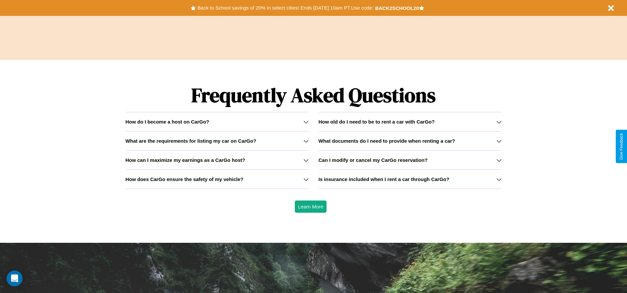
scroll to position [948, 0]
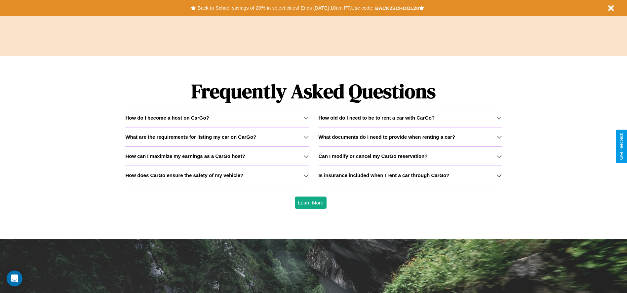
click at [410, 156] on h3 "Can I modify or cancel my CarGo reservation?" at bounding box center [373, 156] width 109 height 6
click at [217, 118] on div "How do I become a host on CarGo?" at bounding box center [216, 118] width 183 height 6
click at [410, 118] on h3 "How old do I need to be to rent a car with CarGo?" at bounding box center [377, 118] width 116 height 6
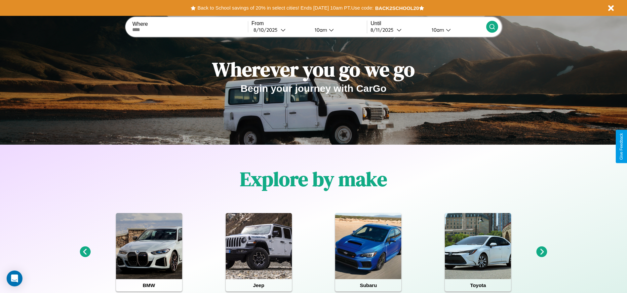
scroll to position [0, 0]
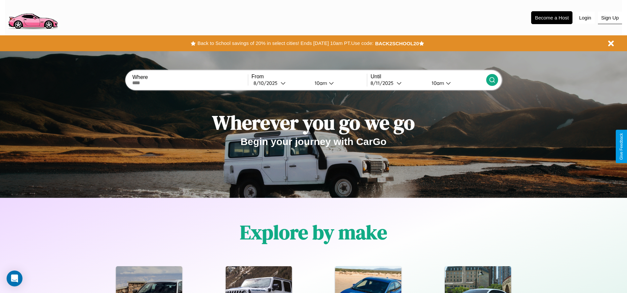
click at [610, 18] on button "Sign Up" at bounding box center [610, 18] width 24 height 13
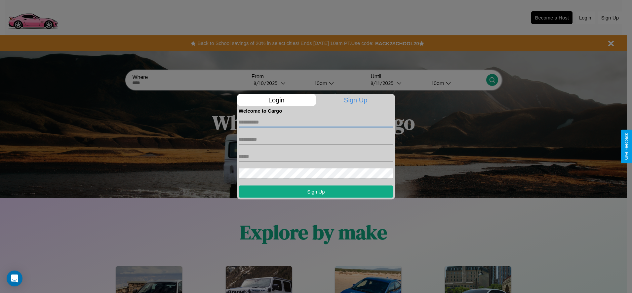
click at [316, 122] on input "text" at bounding box center [316, 122] width 155 height 11
type input "*******"
click at [316, 139] on input "text" at bounding box center [316, 139] width 155 height 11
type input "****"
click at [316, 156] on input "text" at bounding box center [316, 156] width 155 height 11
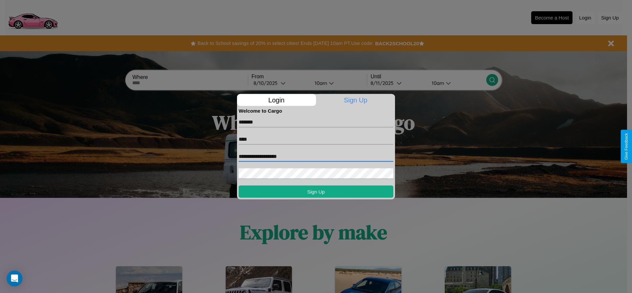
type input "**********"
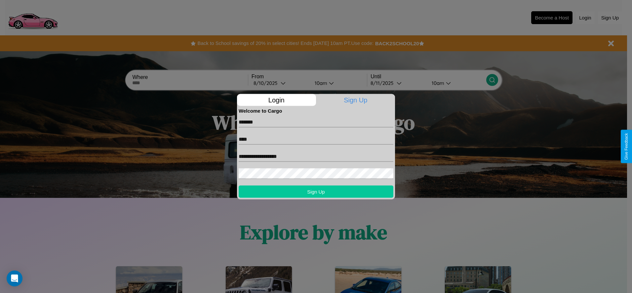
click at [316, 191] on button "Sign Up" at bounding box center [316, 191] width 155 height 12
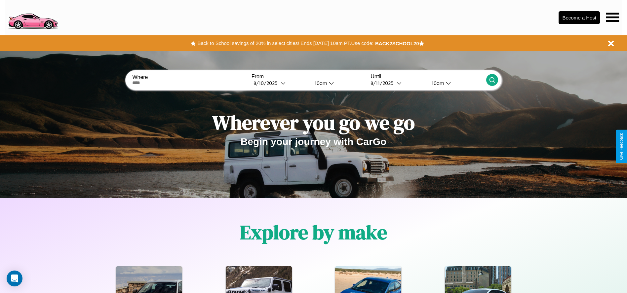
click at [190, 83] on input "text" at bounding box center [189, 82] width 115 height 5
type input "**********"
click at [280, 83] on div "[DATE]" at bounding box center [266, 83] width 27 height 6
select select "*"
select select "****"
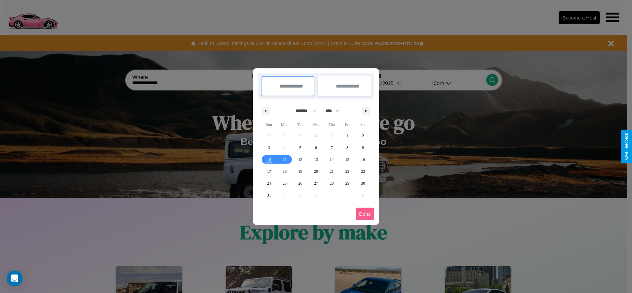
drag, startPoint x: 303, startPoint y: 111, endPoint x: 316, endPoint y: 133, distance: 25.5
click at [303, 111] on select "******* ******** ***** ***** *** **** **** ****** ********* ******* ******** **…" at bounding box center [304, 110] width 28 height 11
select select "*"
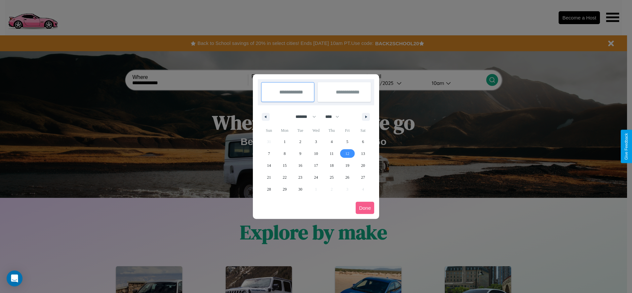
click at [347, 153] on span "12" at bounding box center [347, 154] width 4 height 12
type input "**********"
click at [300, 165] on span "16" at bounding box center [300, 166] width 4 height 12
type input "**********"
click at [365, 208] on button "Done" at bounding box center [365, 208] width 19 height 12
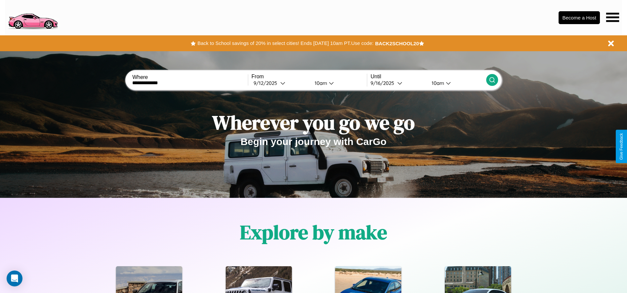
click at [492, 80] on icon at bounding box center [492, 80] width 7 height 7
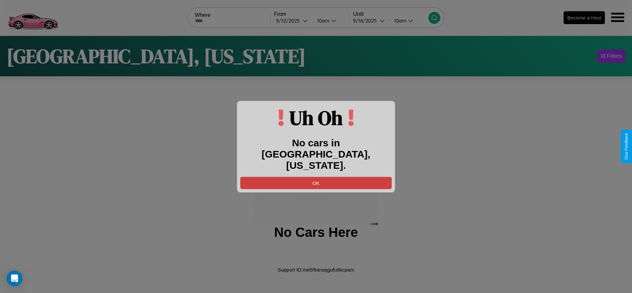
click at [316, 177] on button "OK" at bounding box center [315, 183] width 151 height 12
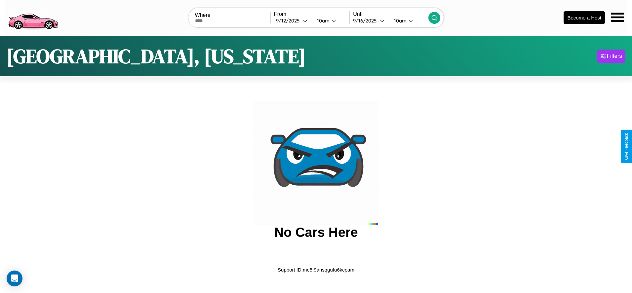
click at [33, 17] on img at bounding box center [33, 17] width 56 height 28
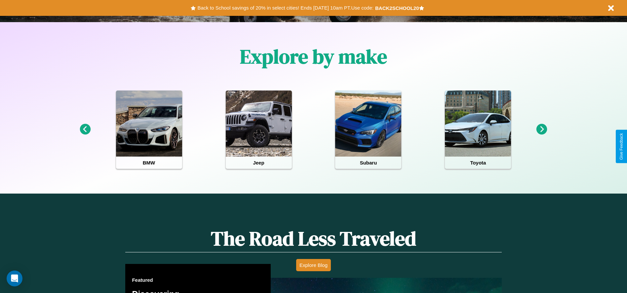
scroll to position [577, 0]
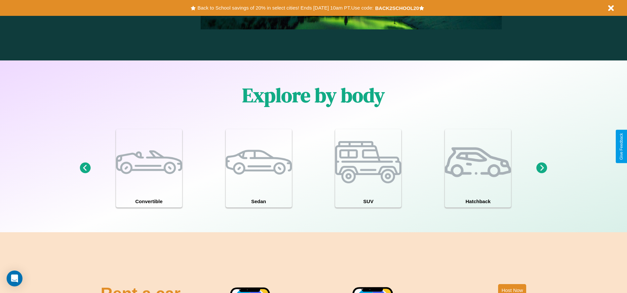
click at [85, 168] on icon at bounding box center [85, 168] width 11 height 11
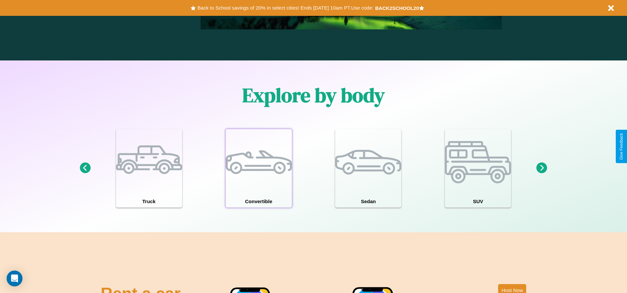
click at [258, 168] on div at bounding box center [259, 162] width 66 height 66
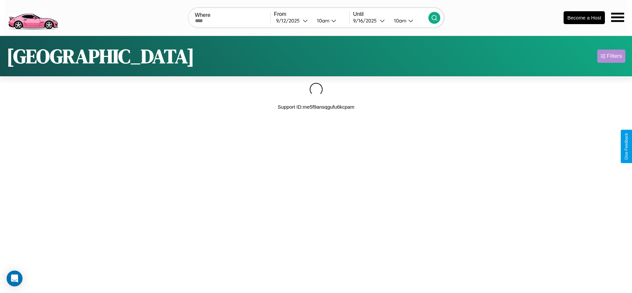
click at [611, 56] on div "Filters" at bounding box center [614, 56] width 15 height 7
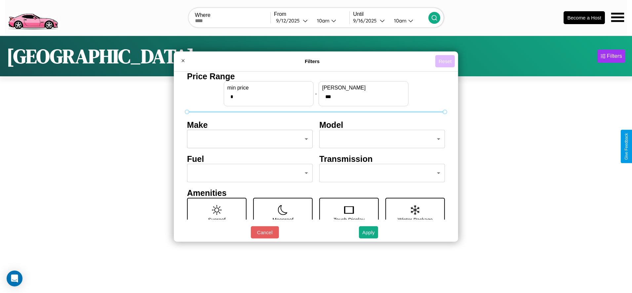
click at [445, 61] on button "Reset" at bounding box center [444, 61] width 19 height 12
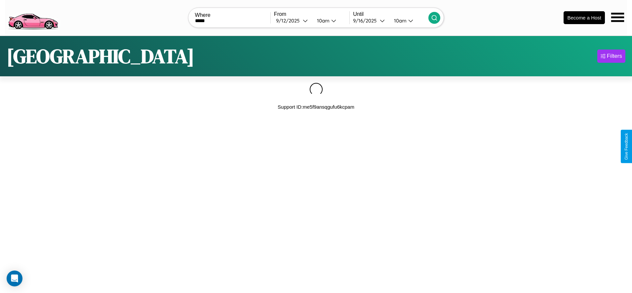
type input "*****"
click at [434, 18] on icon at bounding box center [434, 18] width 7 height 7
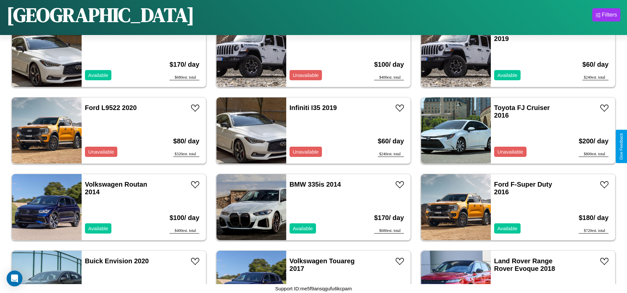
scroll to position [991, 0]
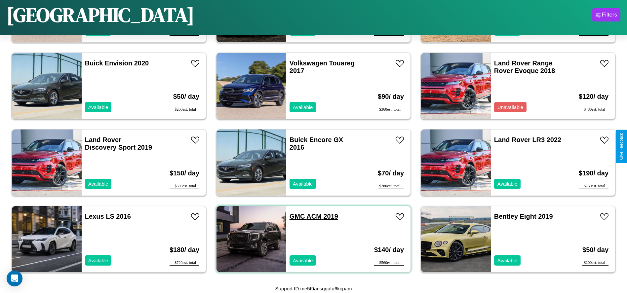
click at [295, 216] on link "GMC ACM 2019" at bounding box center [313, 216] width 49 height 7
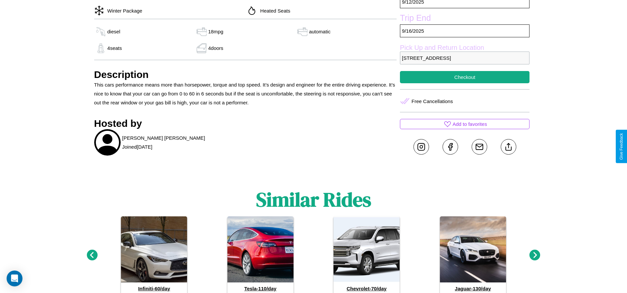
scroll to position [241, 0]
click at [508, 146] on line at bounding box center [508, 145] width 0 height 5
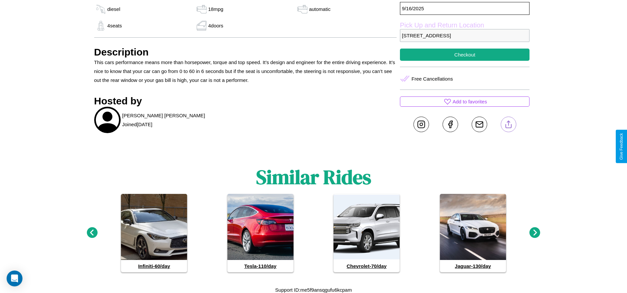
scroll to position [264, 0]
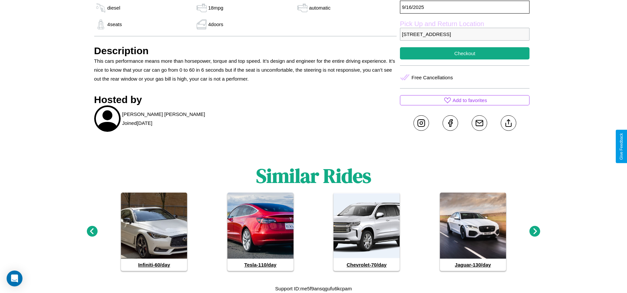
click at [535, 232] on icon at bounding box center [534, 231] width 11 height 11
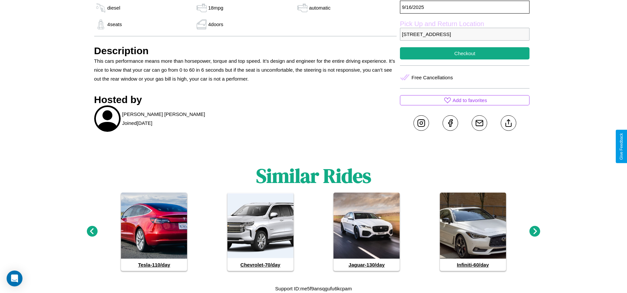
click at [535, 232] on icon at bounding box center [534, 231] width 11 height 11
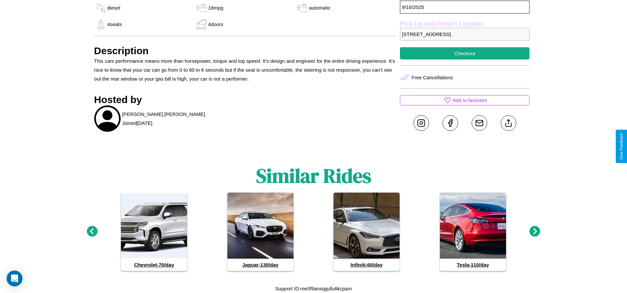
click at [92, 232] on icon at bounding box center [92, 231] width 11 height 11
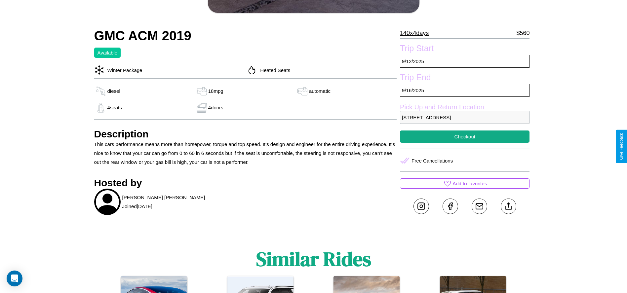
scroll to position [171, 0]
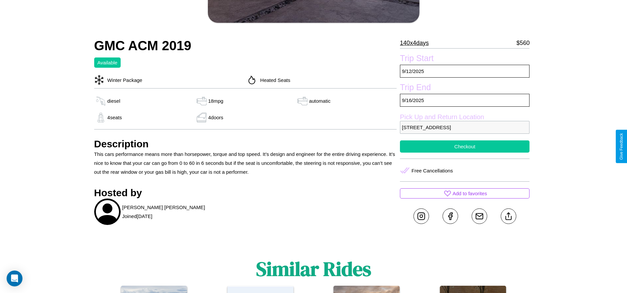
click at [465, 146] on button "Checkout" at bounding box center [465, 146] width 130 height 12
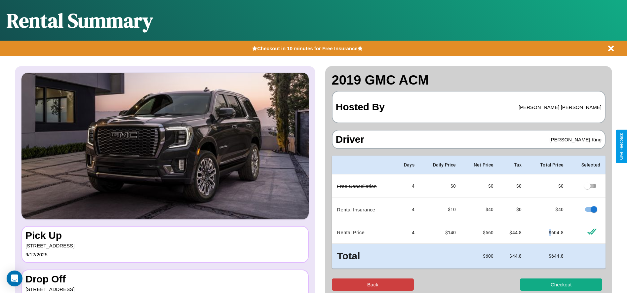
click at [372, 285] on button "Back" at bounding box center [373, 285] width 82 height 12
